Goal: Task Accomplishment & Management: Manage account settings

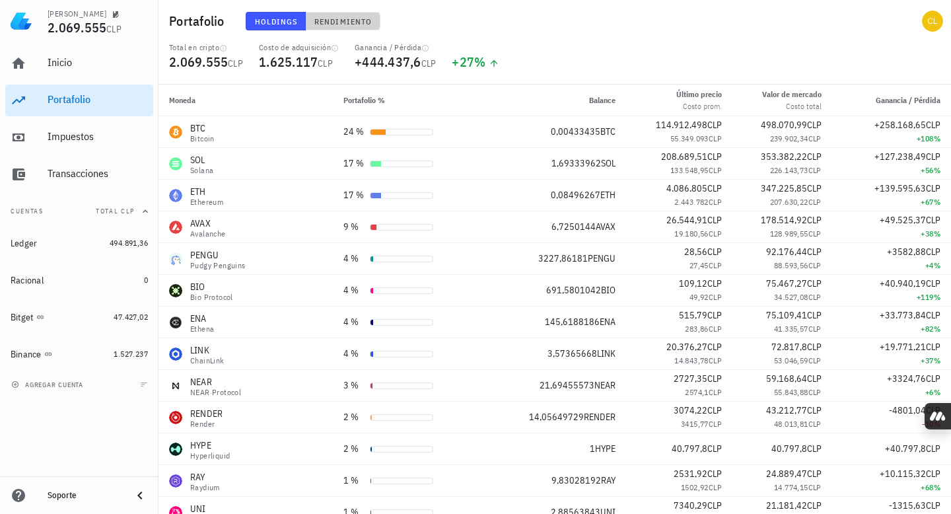
click at [346, 17] on span "Rendimiento" at bounding box center [343, 22] width 58 height 10
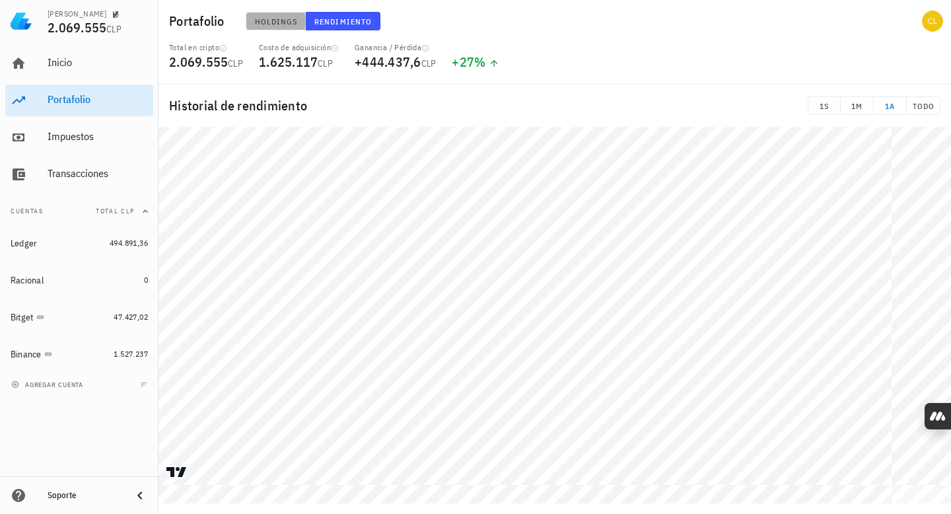
click at [268, 18] on span "Holdings" at bounding box center [276, 22] width 44 height 10
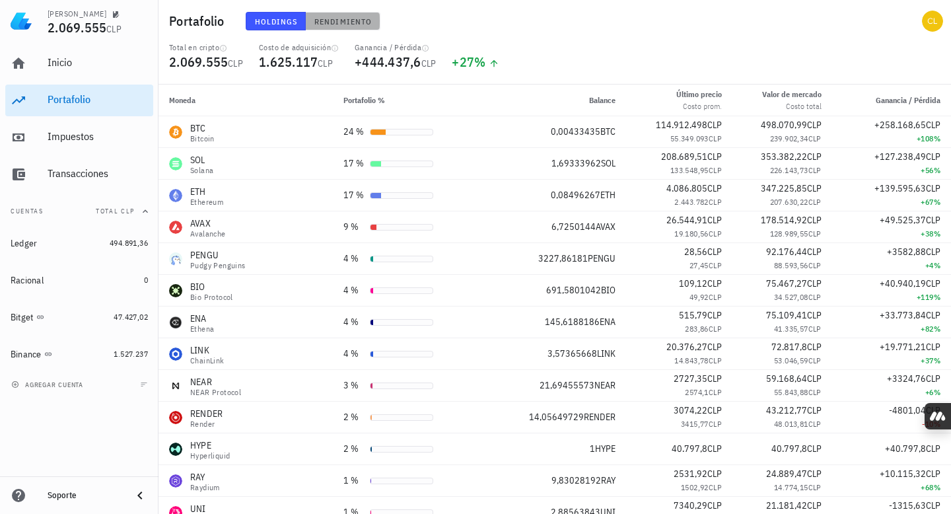
click at [336, 20] on span "Rendimiento" at bounding box center [343, 22] width 58 height 10
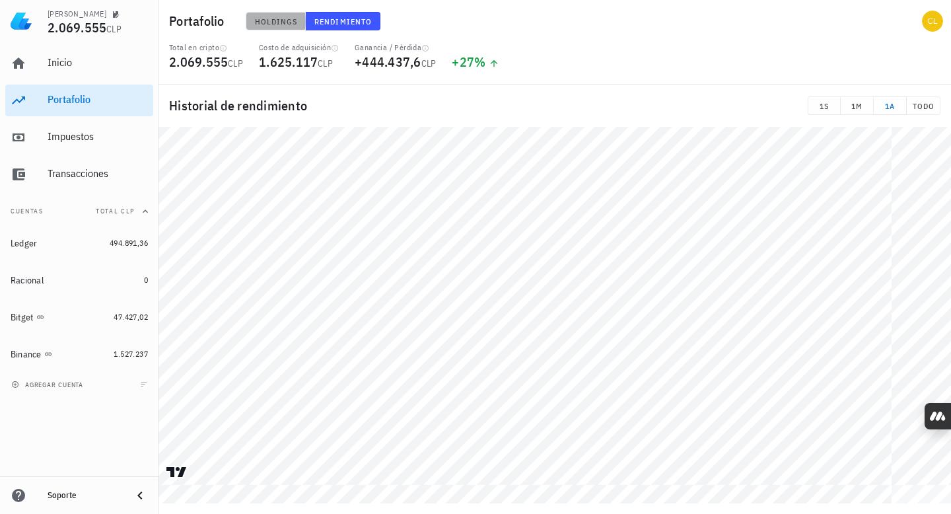
click at [281, 21] on span "Holdings" at bounding box center [276, 22] width 44 height 10
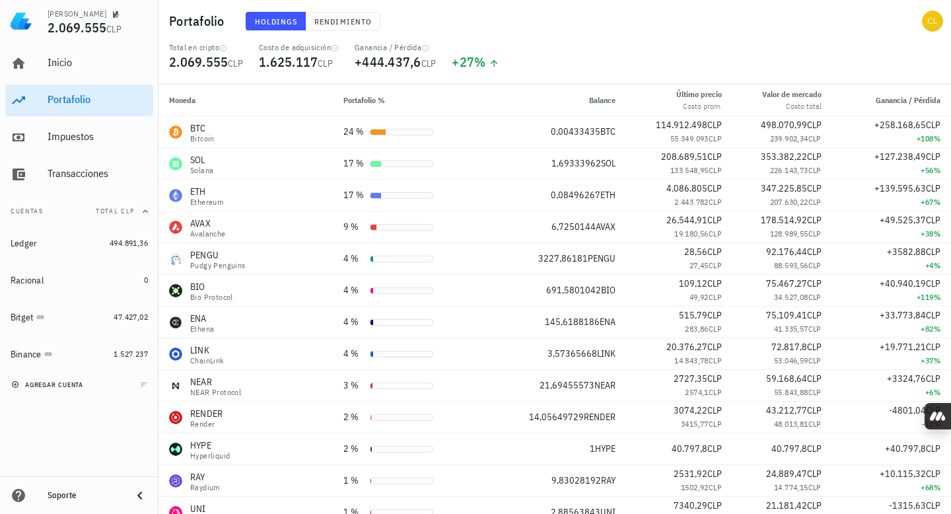
click at [69, 384] on span "agregar cuenta" at bounding box center [48, 385] width 69 height 9
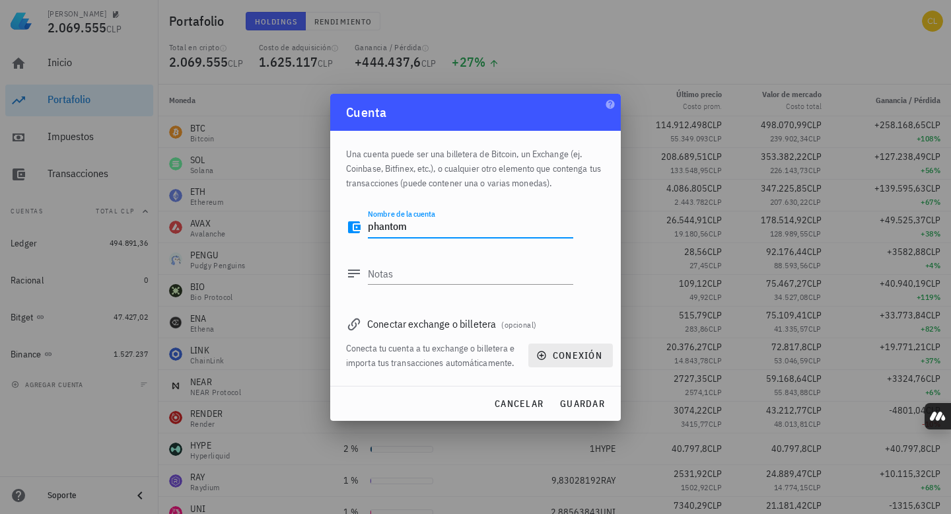
type textarea "phantom"
click at [540, 349] on span "conexión" at bounding box center [570, 355] width 63 height 12
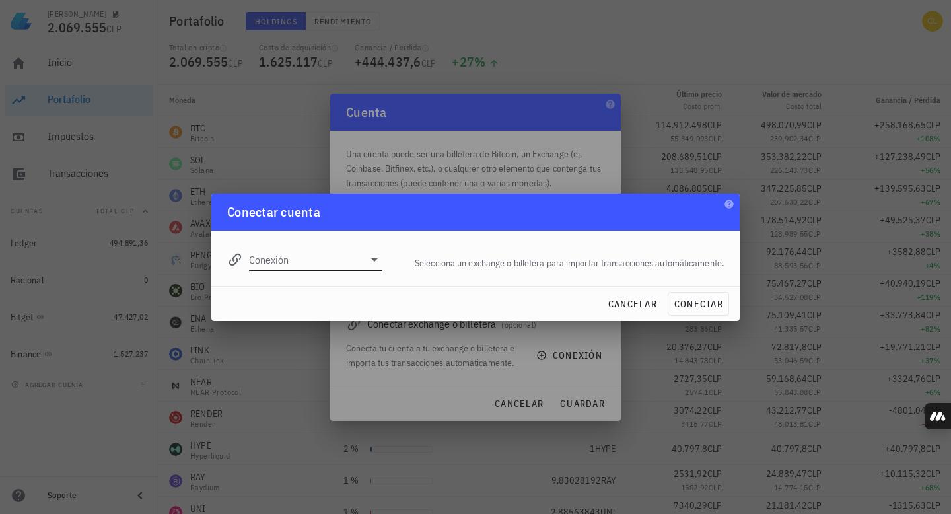
click at [371, 257] on icon at bounding box center [375, 260] width 16 height 16
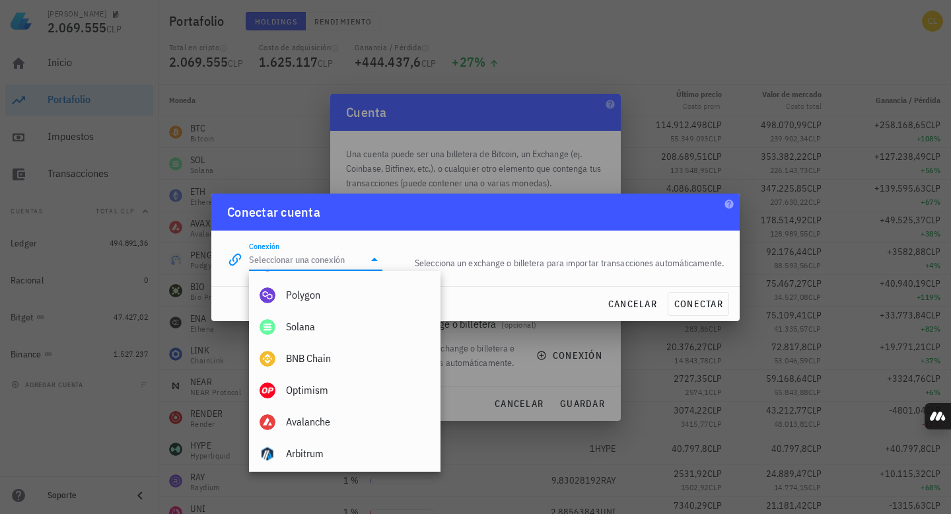
scroll to position [601, 0]
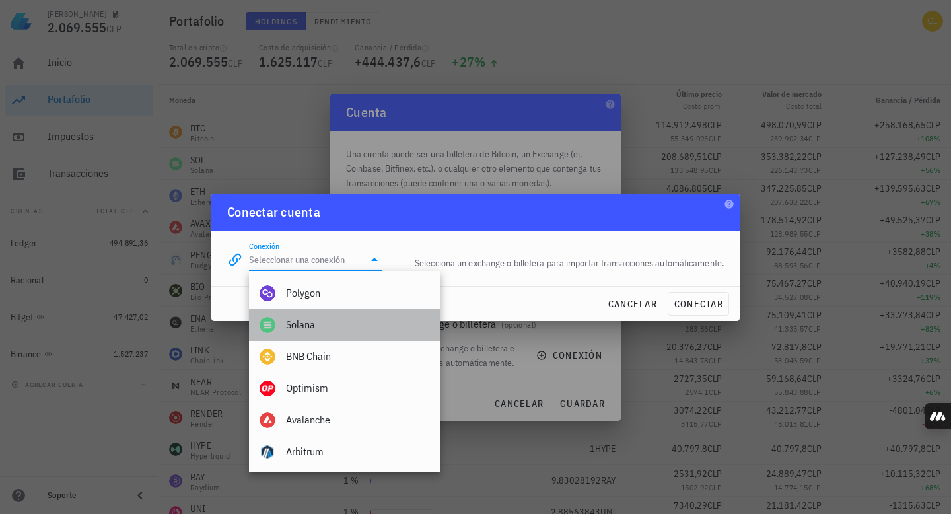
click at [358, 327] on div "Solana" at bounding box center [358, 324] width 144 height 13
type input "Solana"
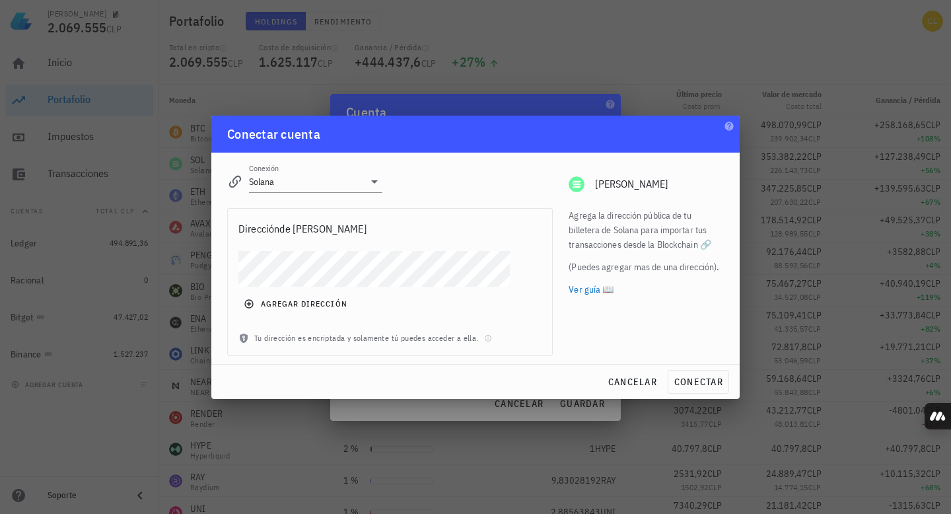
click at [590, 292] on link "Ver guía 📖" at bounding box center [646, 289] width 155 height 15
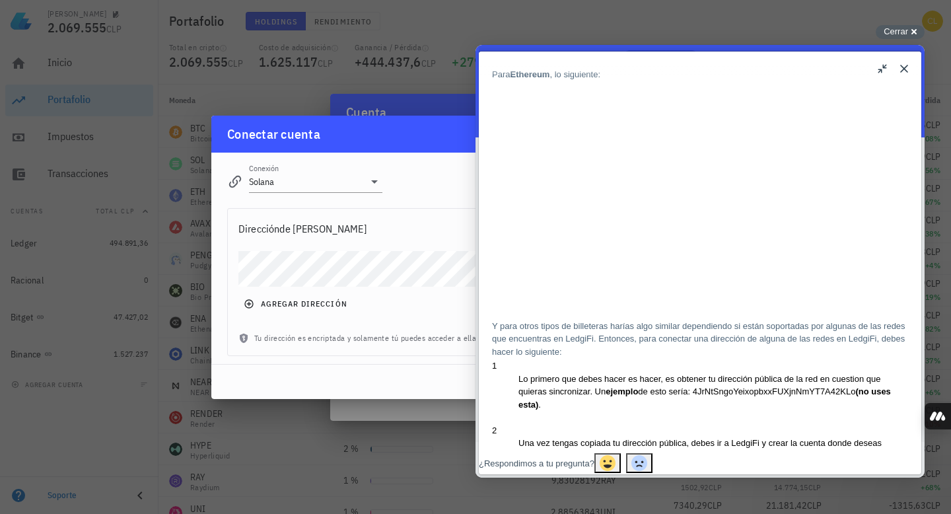
scroll to position [583, 0]
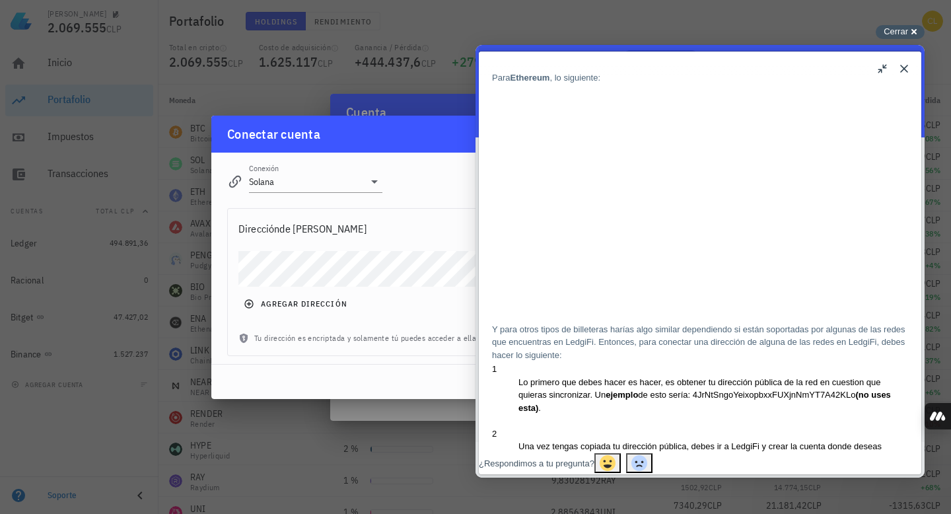
click at [906, 26] on span "Cerrar" at bounding box center [896, 31] width 24 height 10
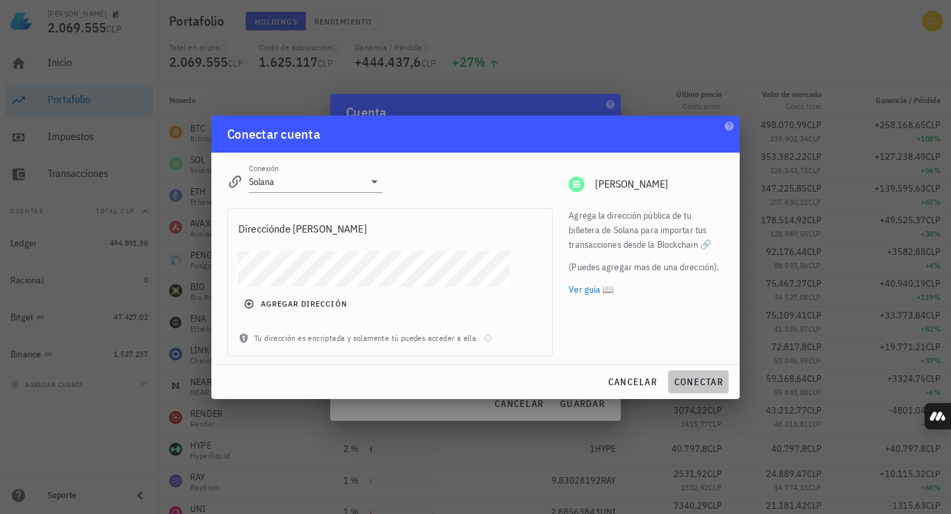
click at [695, 381] on span "conectar" at bounding box center [699, 382] width 50 height 12
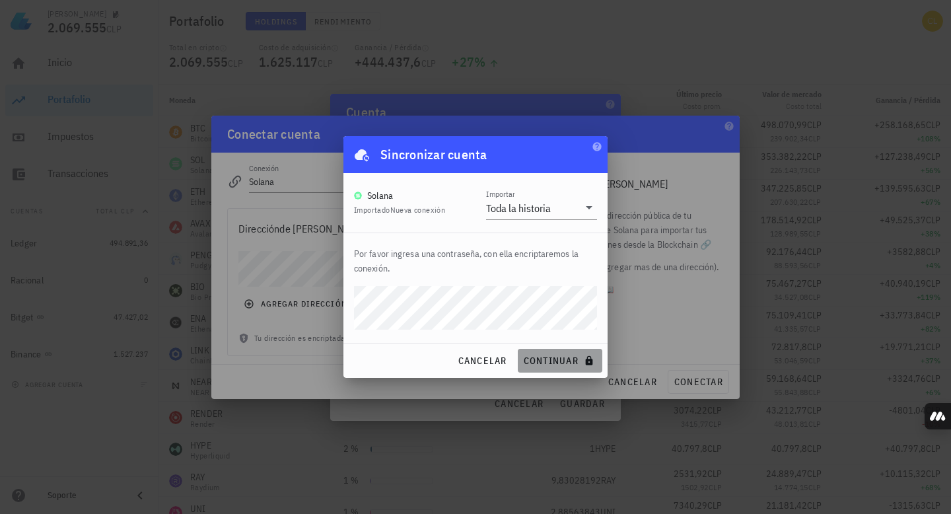
click at [552, 360] on span "continuar" at bounding box center [560, 361] width 74 height 12
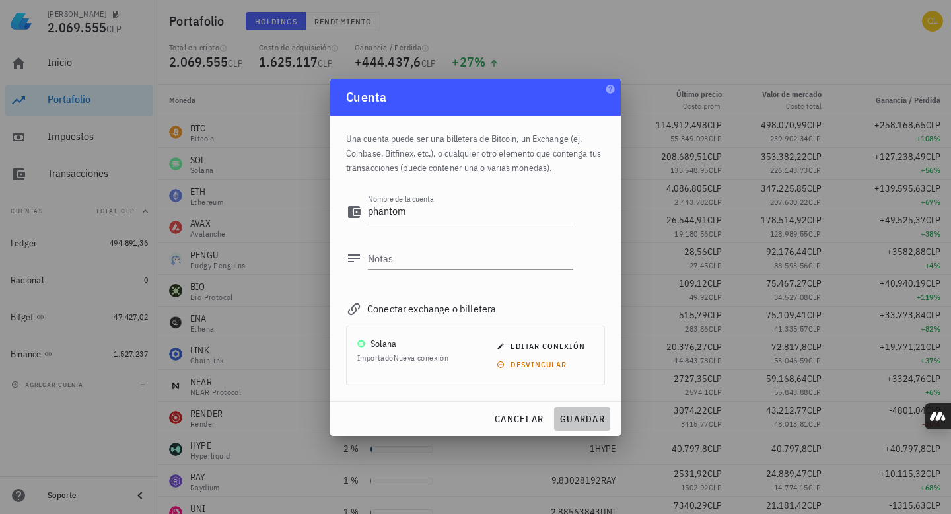
click at [578, 422] on span "guardar" at bounding box center [583, 419] width 46 height 12
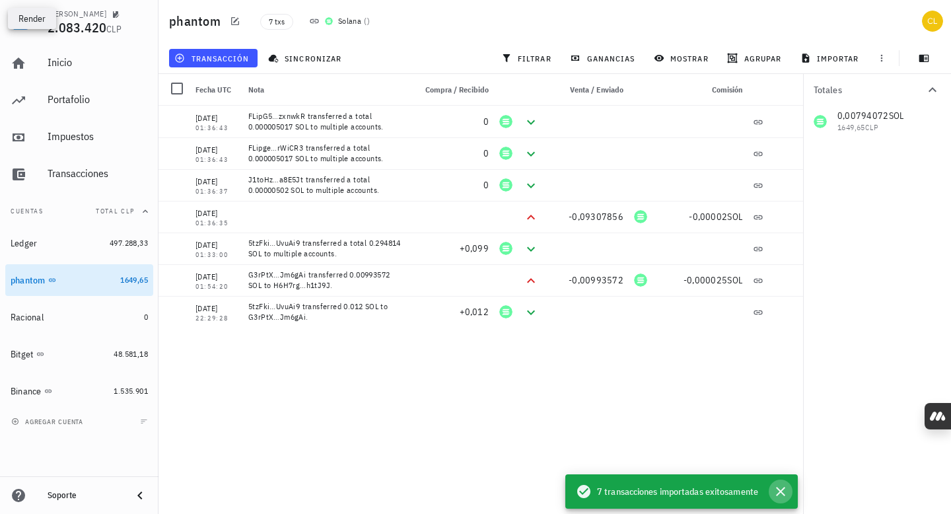
click at [785, 488] on icon "button" at bounding box center [780, 491] width 9 height 9
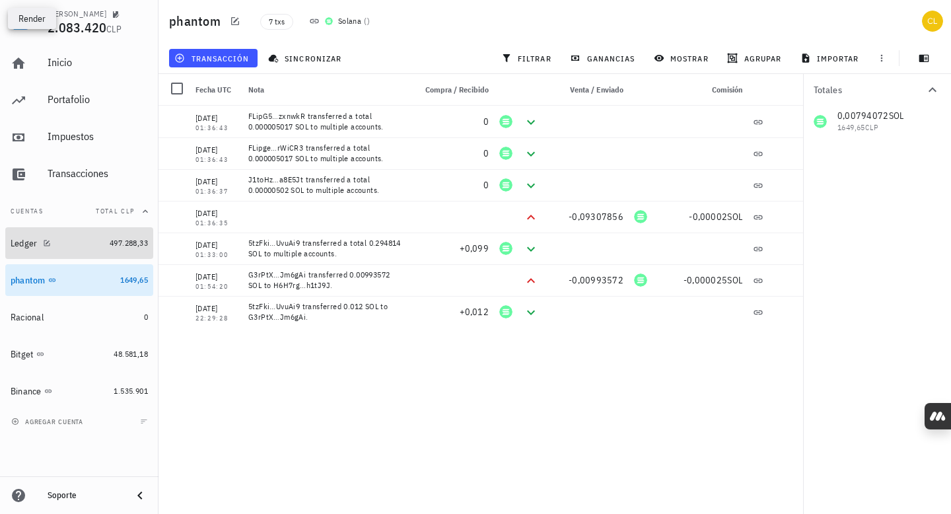
click at [75, 244] on div "Ledger" at bounding box center [58, 243] width 94 height 13
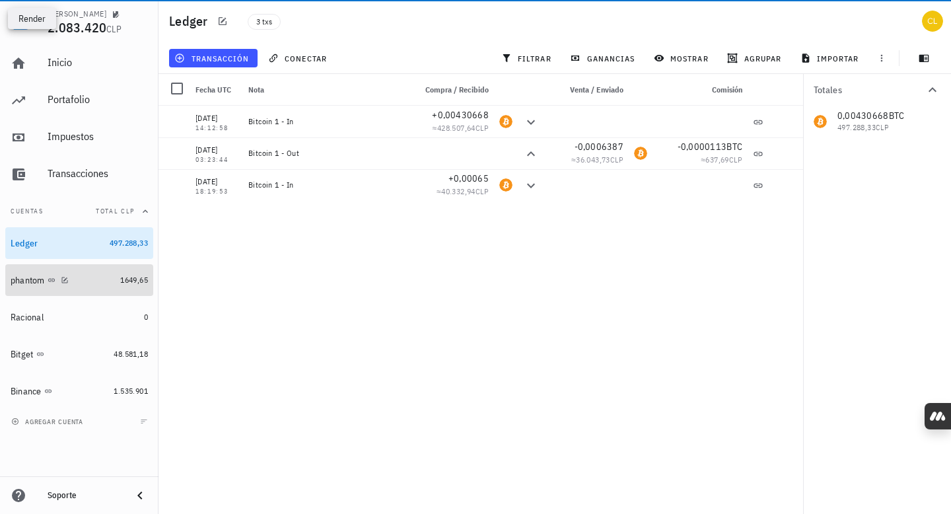
click at [89, 278] on div "phantom" at bounding box center [63, 280] width 104 height 13
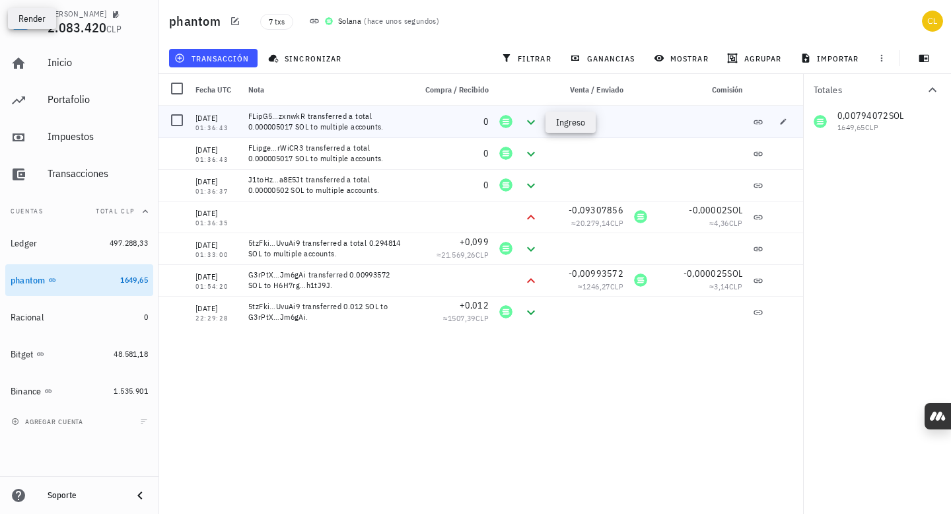
click at [532, 122] on icon at bounding box center [531, 122] width 16 height 16
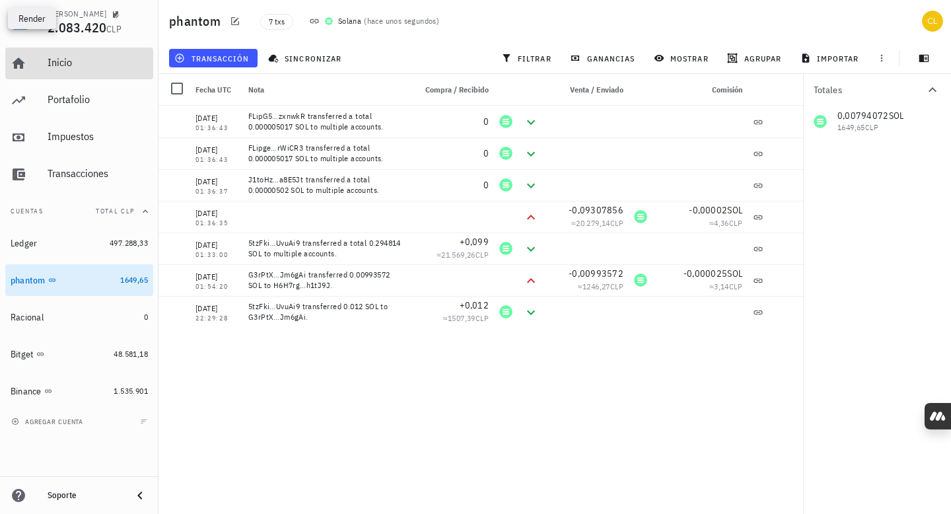
click at [104, 63] on div "Inicio" at bounding box center [98, 62] width 100 height 13
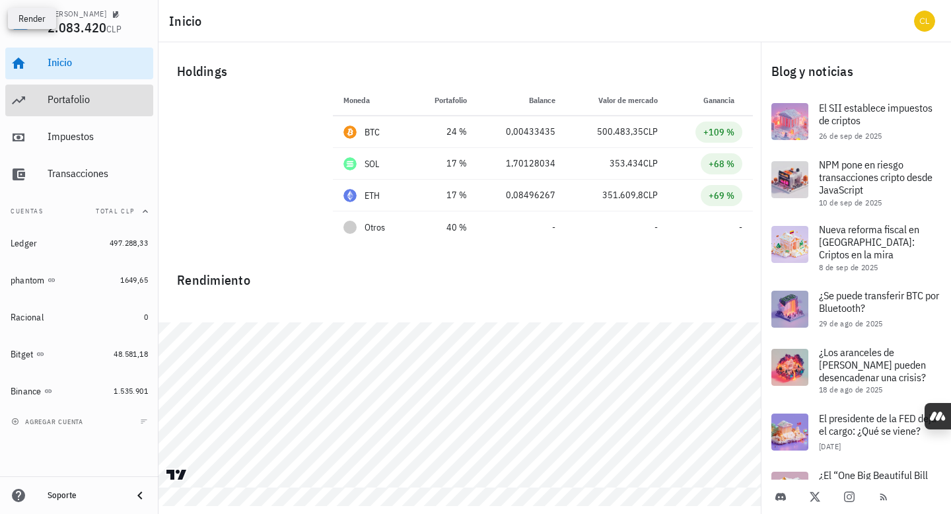
click at [92, 108] on div "Portafolio" at bounding box center [98, 100] width 100 height 30
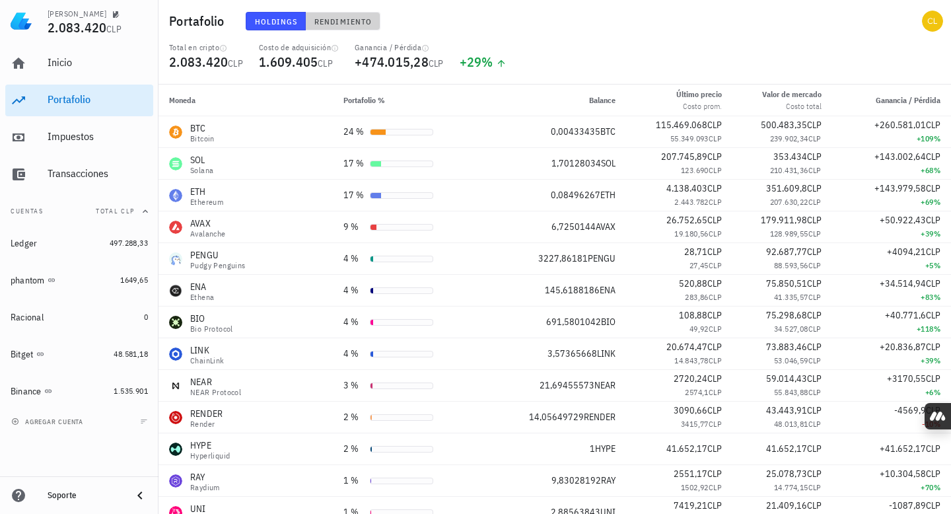
click at [357, 18] on span "Rendimiento" at bounding box center [343, 22] width 58 height 10
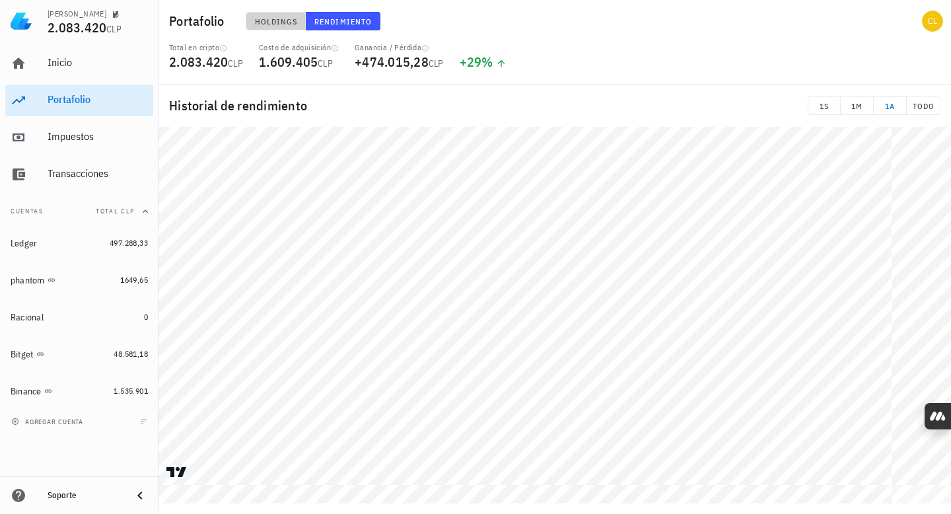
click at [288, 22] on span "Holdings" at bounding box center [276, 22] width 44 height 10
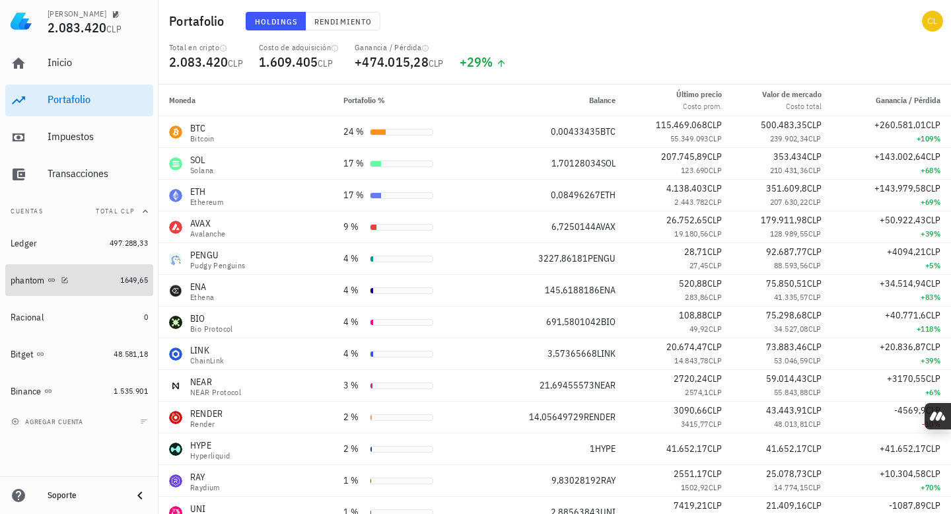
click at [92, 279] on div "phantom" at bounding box center [63, 280] width 104 height 13
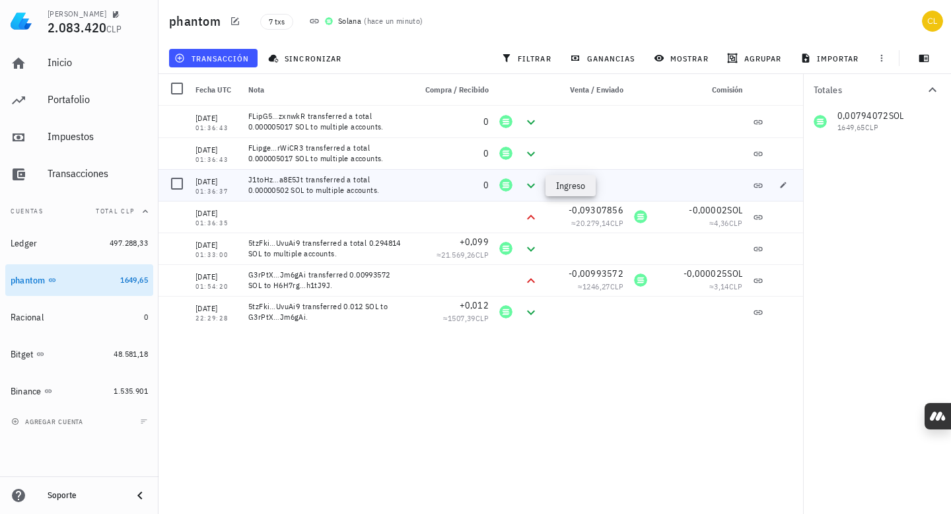
click at [534, 187] on icon at bounding box center [531, 186] width 16 height 16
click at [531, 178] on icon at bounding box center [531, 186] width 16 height 16
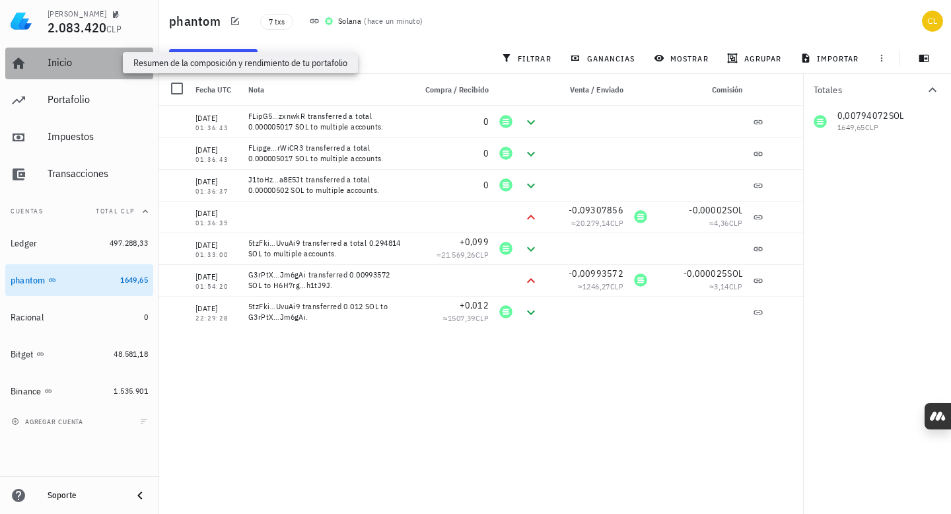
click at [100, 65] on div "Inicio" at bounding box center [98, 62] width 100 height 13
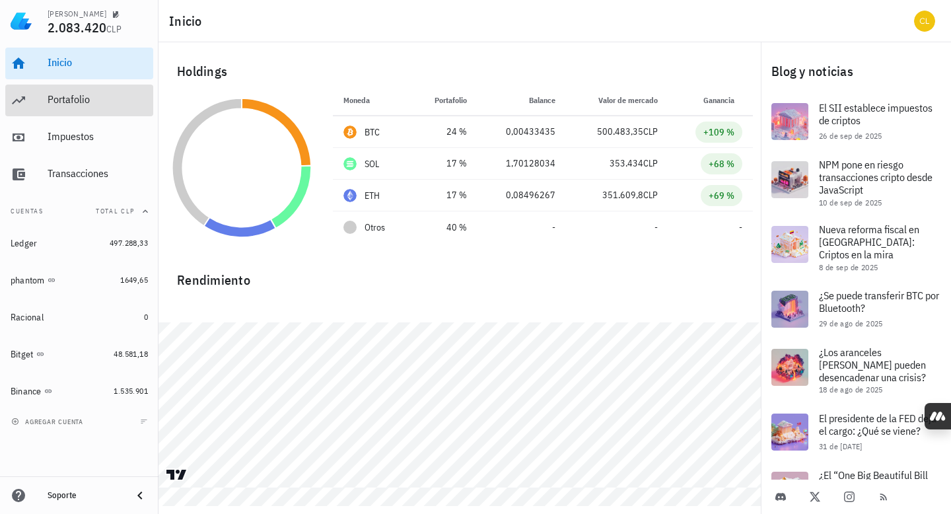
click at [69, 102] on div "Portafolio" at bounding box center [98, 99] width 100 height 13
